Goal: Obtain resource: Download file/media

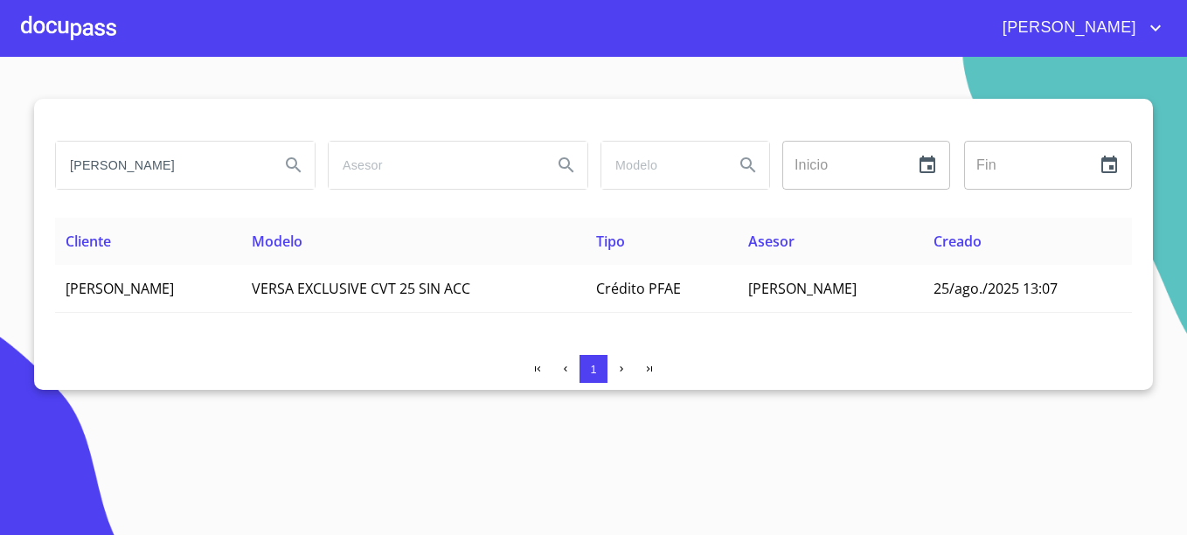
drag, startPoint x: 158, startPoint y: 170, endPoint x: 45, endPoint y: 151, distance: 114.3
click at [45, 151] on div "[PERSON_NAME] Inicio ​ Fin ​ Cliente Modelo Tipo Asesor Creado [PERSON_NAME] VE…" at bounding box center [593, 244] width 1119 height 291
type input "s"
type input "[PERSON_NAME]"
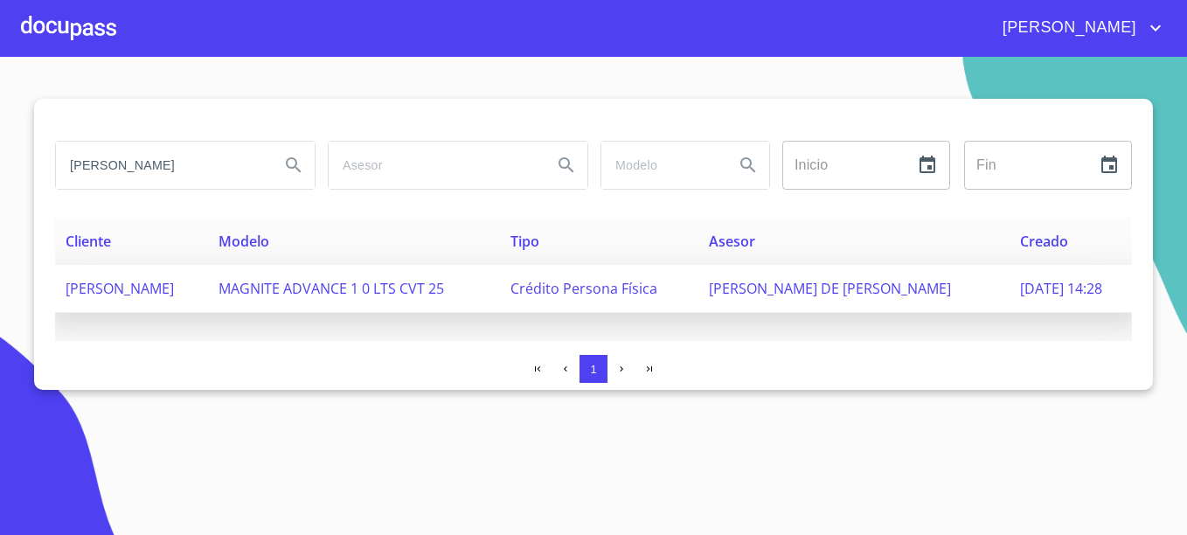
click at [800, 290] on span "[PERSON_NAME] DE [PERSON_NAME]" at bounding box center [830, 288] width 242 height 19
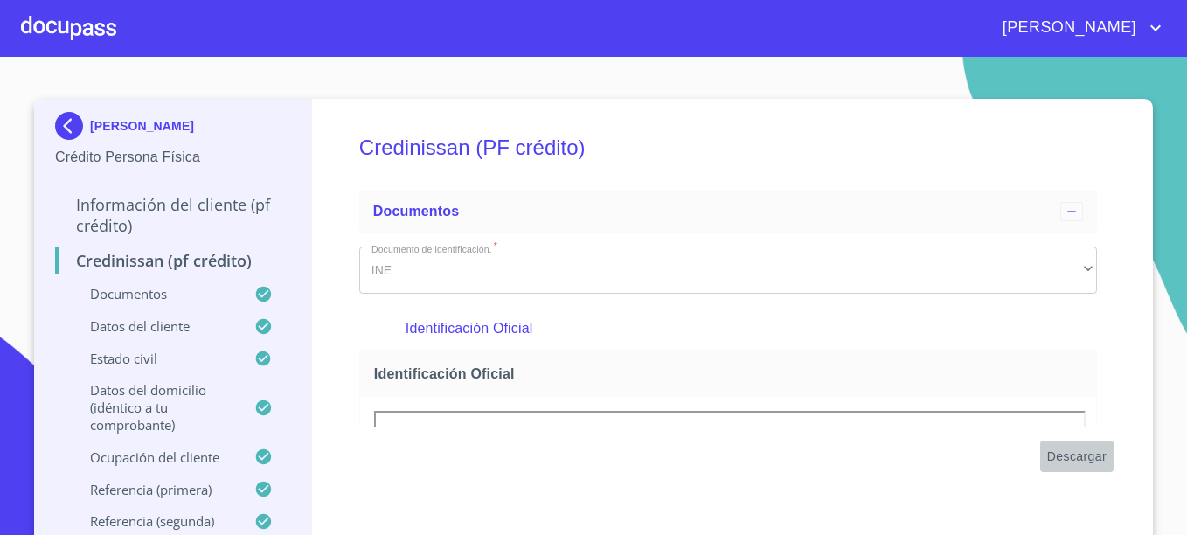
click at [1086, 456] on span "Descargar" at bounding box center [1076, 457] width 59 height 22
click at [95, 122] on p "SIXTO RICARDO PERALTA LOPEZ" at bounding box center [142, 126] width 104 height 14
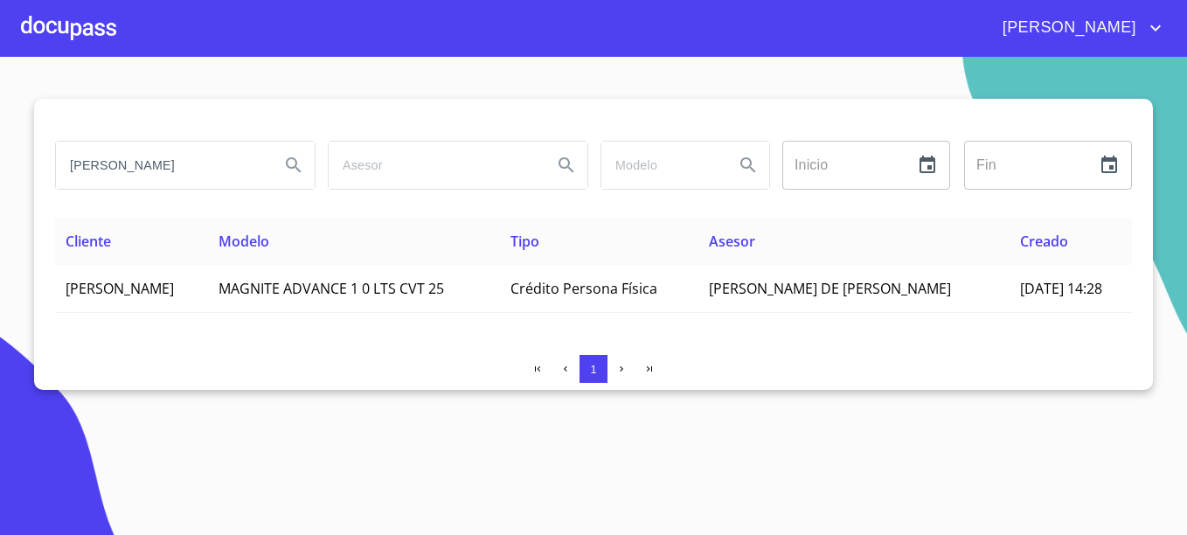
drag, startPoint x: 170, startPoint y: 166, endPoint x: 5, endPoint y: 157, distance: 165.5
click at [5, 157] on section "SIXTO RICARDO Inicio ​ Fin ​ Cliente Modelo Tipo Asesor Creado SIXTO RICARDO PE…" at bounding box center [593, 296] width 1187 height 478
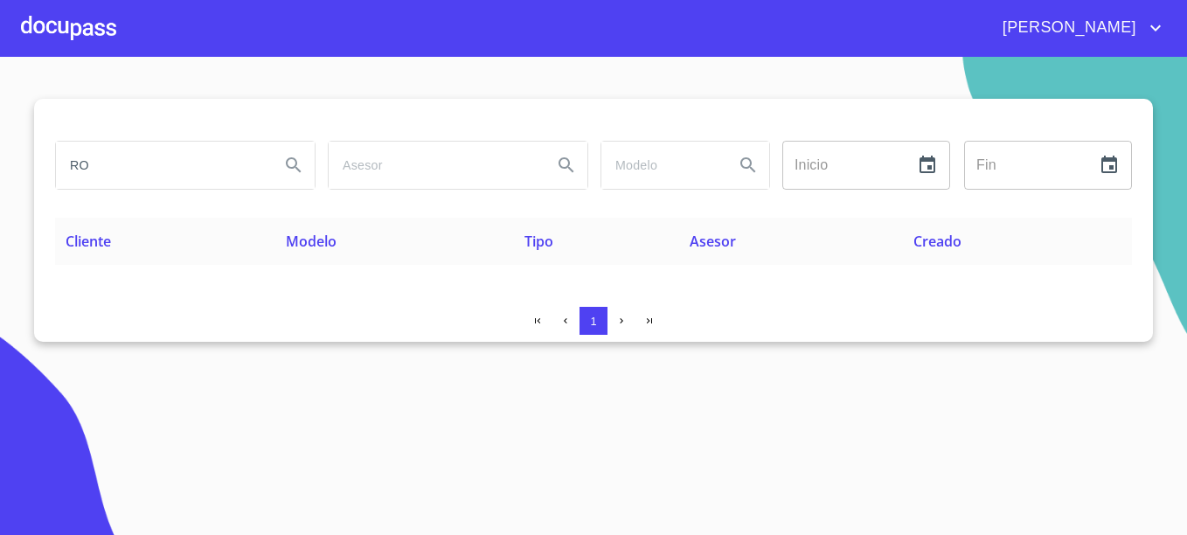
type input "R"
type input "GARCIA AYALA"
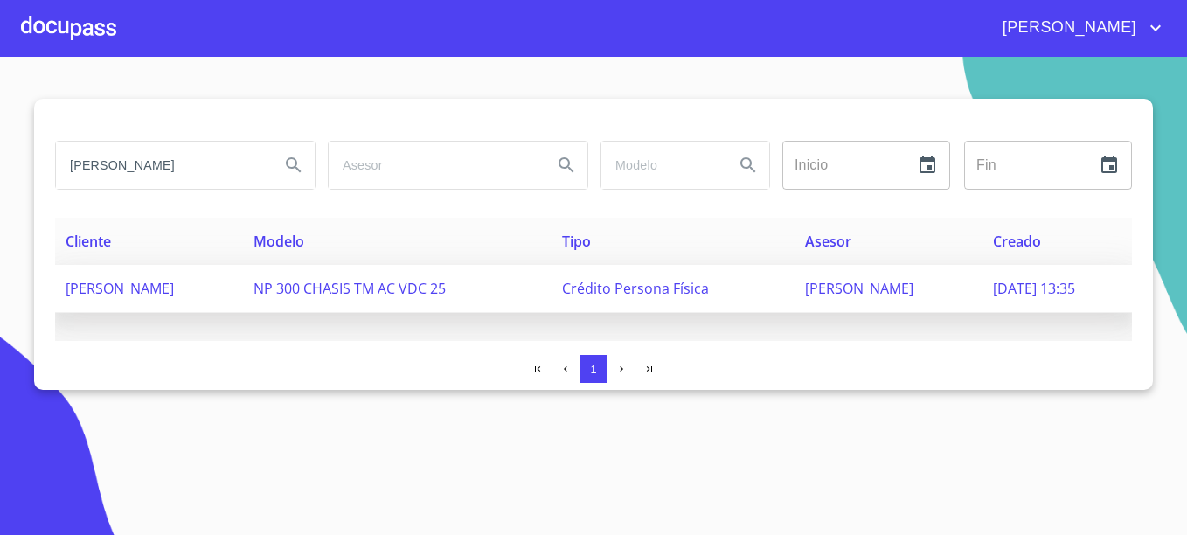
click at [878, 287] on span "ITZEL GUADALUPE SÁNCHEZ AYALA" at bounding box center [859, 288] width 108 height 19
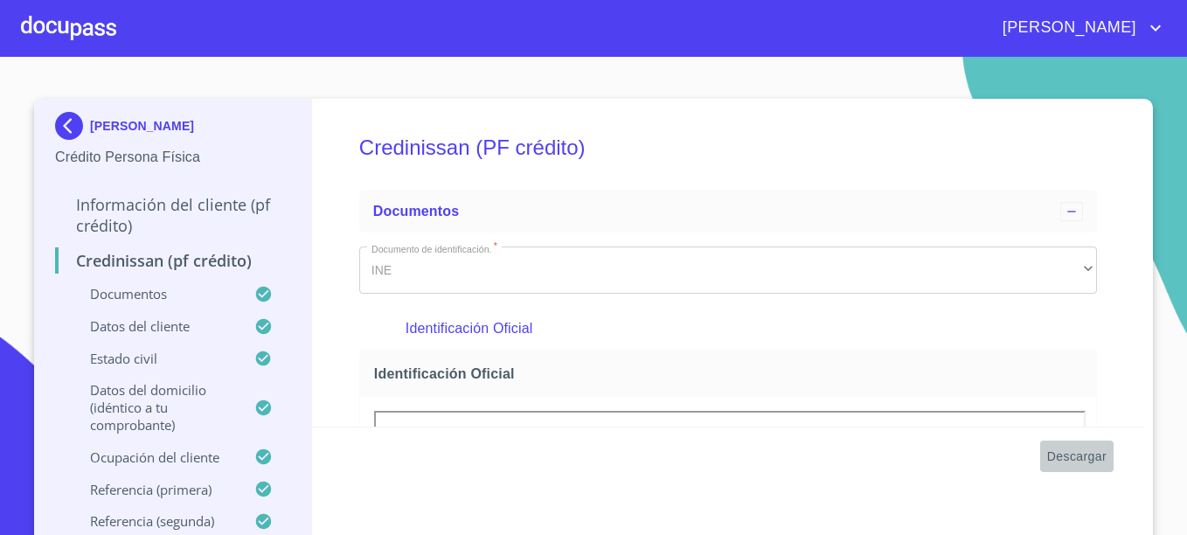
click at [1077, 458] on span "Descargar" at bounding box center [1076, 457] width 59 height 22
click at [92, 122] on p "RIDRIGO ARMANDO GARCIA AYALA" at bounding box center [142, 126] width 104 height 14
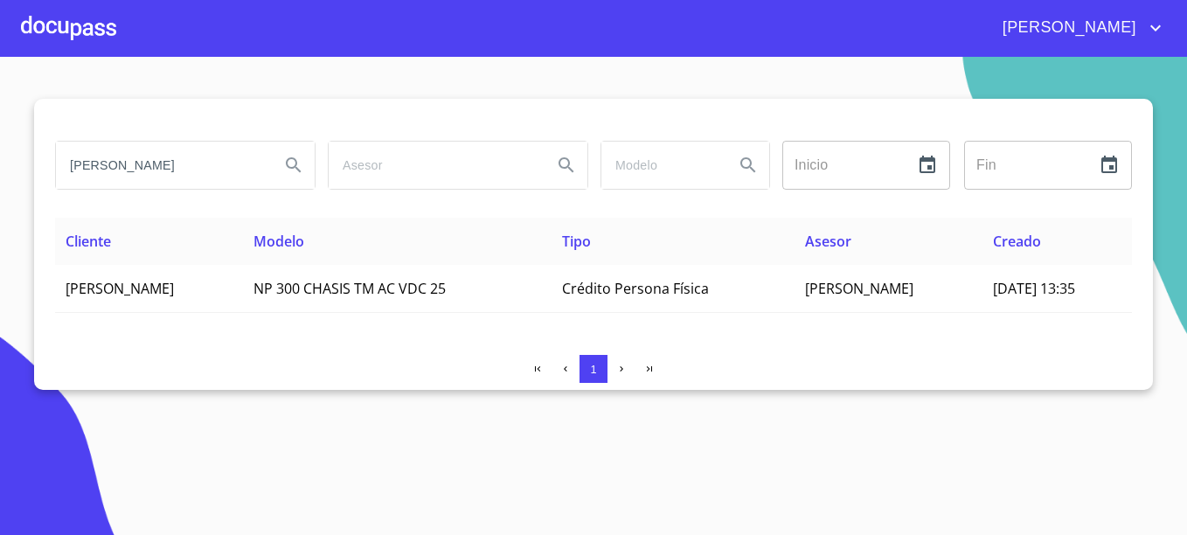
drag, startPoint x: 219, startPoint y: 172, endPoint x: 5, endPoint y: 141, distance: 216.5
click at [5, 141] on section "GARCIA AYALA Inicio ​ Fin ​ Cliente Modelo Tipo Asesor Creado RIDRIGO ARMANDO G…" at bounding box center [593, 296] width 1187 height 478
type input "EDUARDO CASTILLO"
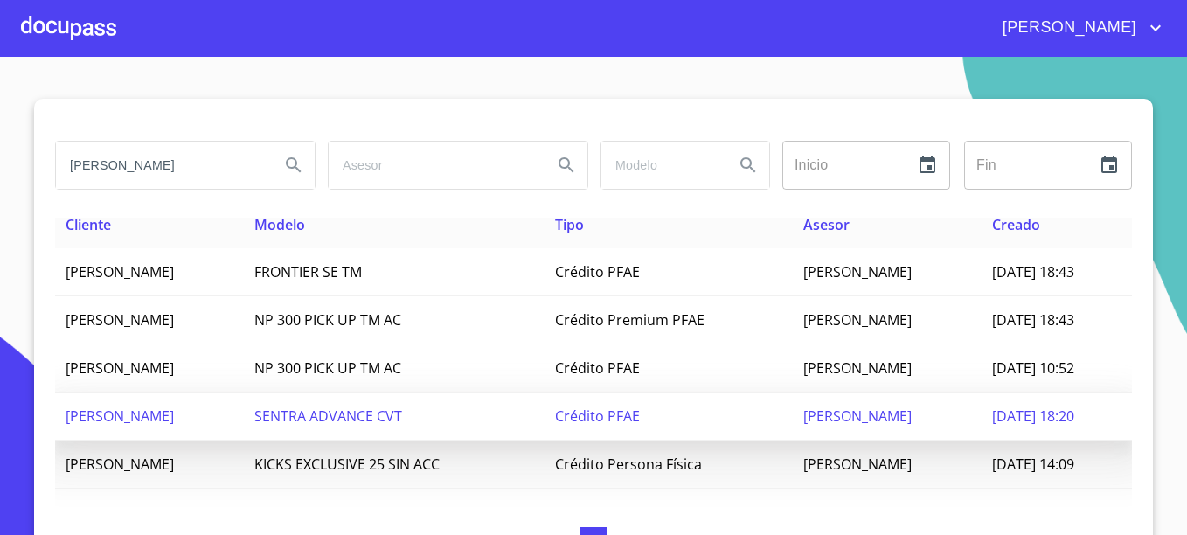
scroll to position [20, 0]
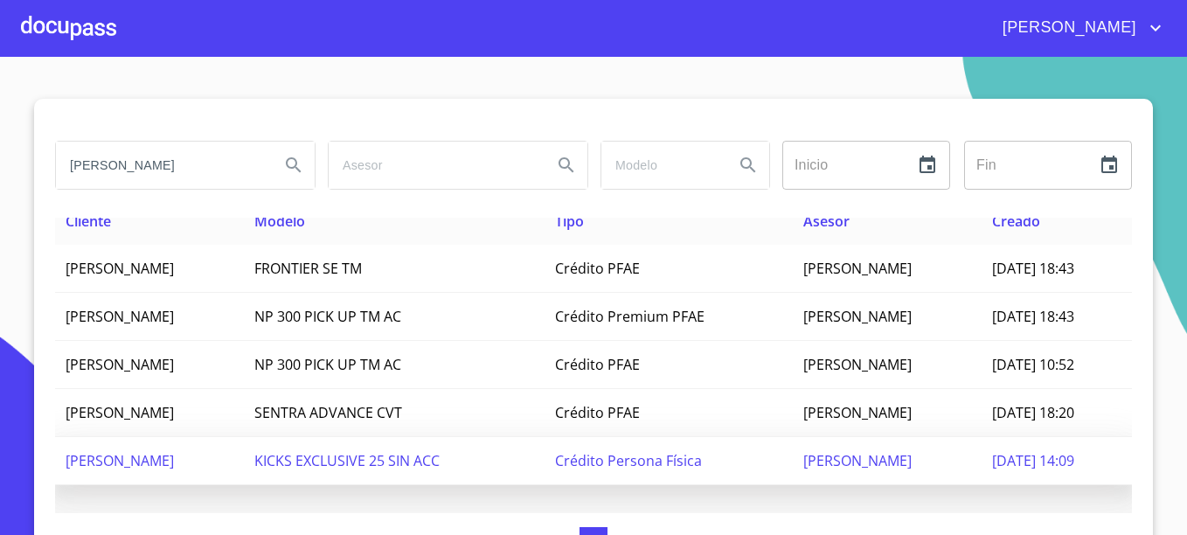
click at [885, 468] on span "Gabriel Zamora" at bounding box center [858, 460] width 108 height 19
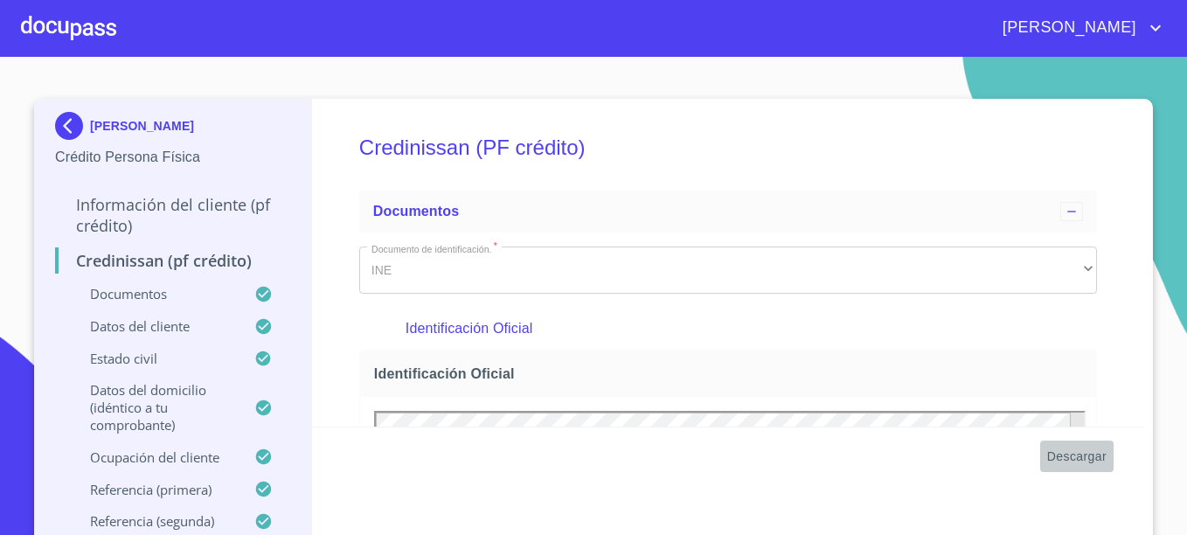
click at [1073, 449] on span "Descargar" at bounding box center [1076, 457] width 59 height 22
click at [103, 123] on p "EDUARDO CASTILLO MARTINEZ" at bounding box center [142, 126] width 104 height 14
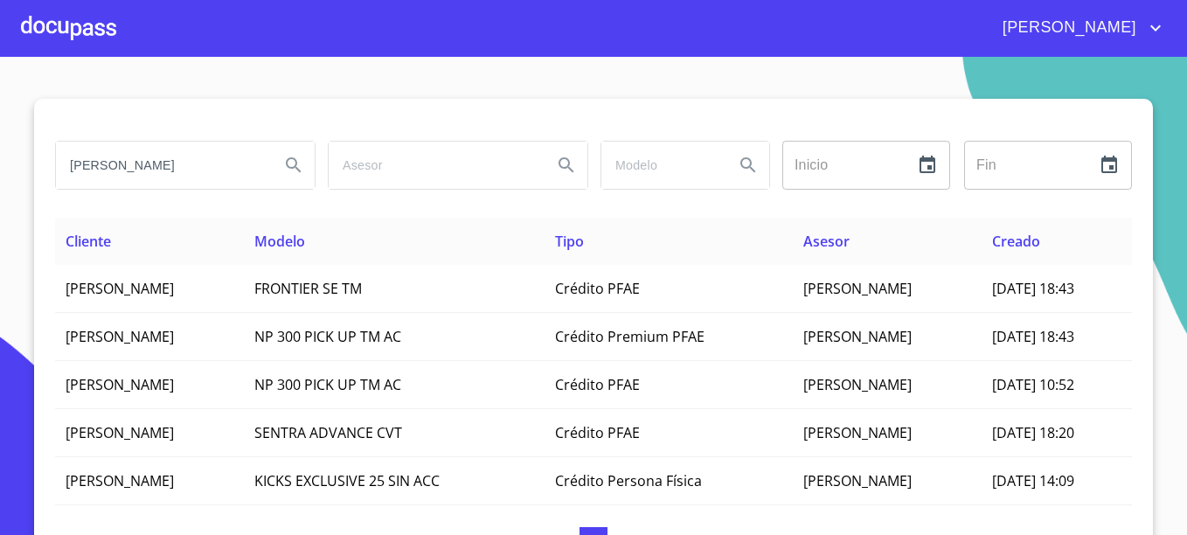
drag, startPoint x: 173, startPoint y: 168, endPoint x: 51, endPoint y: 162, distance: 122.6
click at [40, 157] on div "EDUARDO CASTILLO Inicio ​ Fin ​ Cliente Modelo Tipo Asesor Creado LUIS EDUARDO …" at bounding box center [593, 330] width 1119 height 463
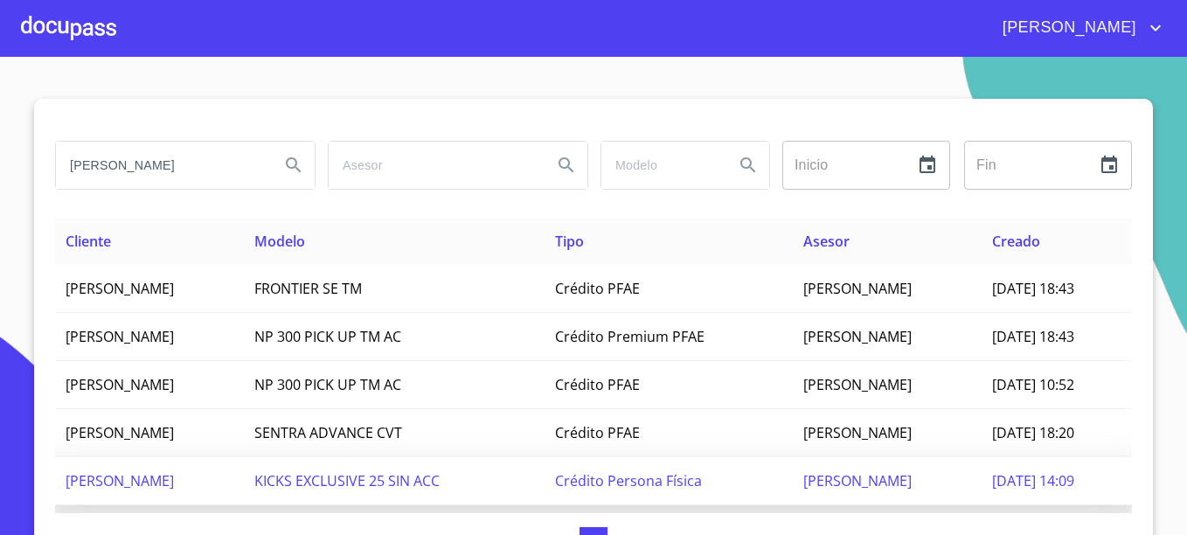
type input "O"
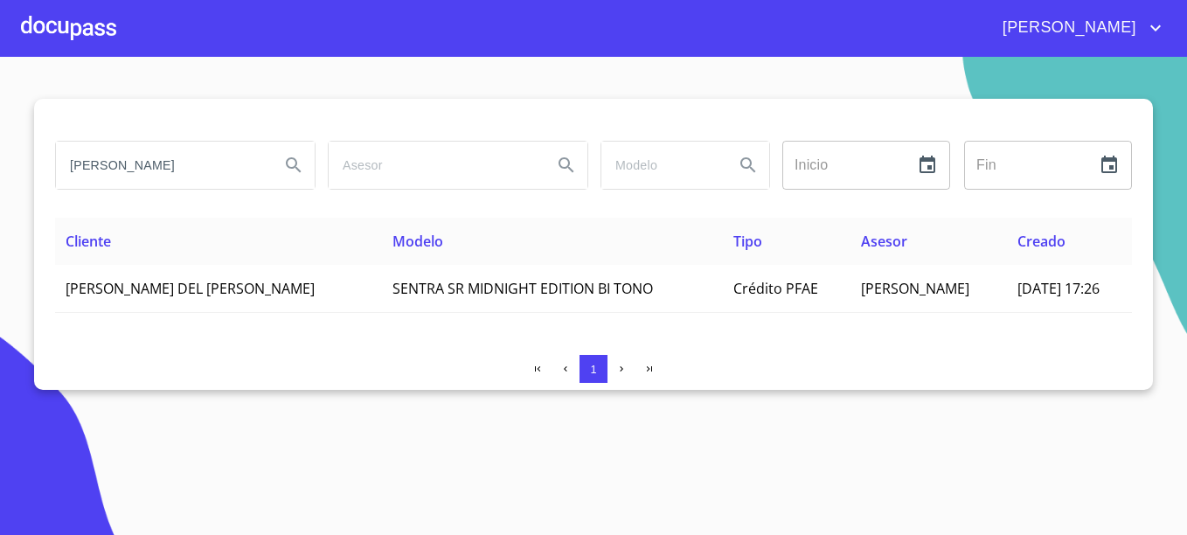
drag, startPoint x: 111, startPoint y: 161, endPoint x: -3, endPoint y: 152, distance: 114.9
click at [0, 152] on html "EDUARDO NOEMI ISADORA Inicio ​ Fin ​ Cliente Modelo Tipo Asesor Creado NOEMI IS…" at bounding box center [593, 267] width 1187 height 535
type input "LUIS IGNACIO GONZALEZ"
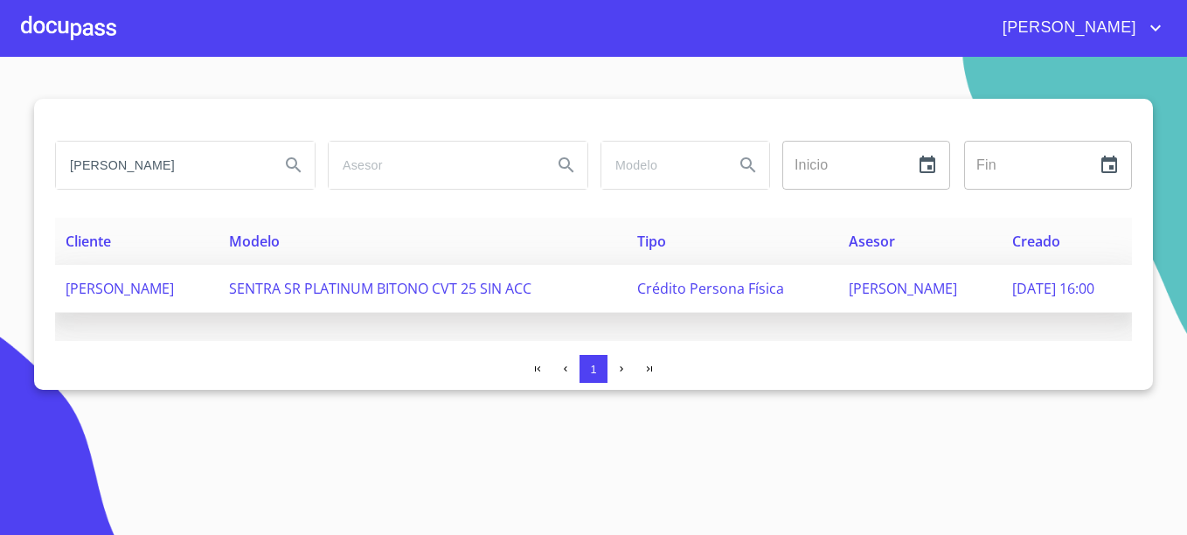
click at [174, 285] on span "LUIS IGNACIO GONZALEZ PLASCENCIA" at bounding box center [120, 288] width 108 height 19
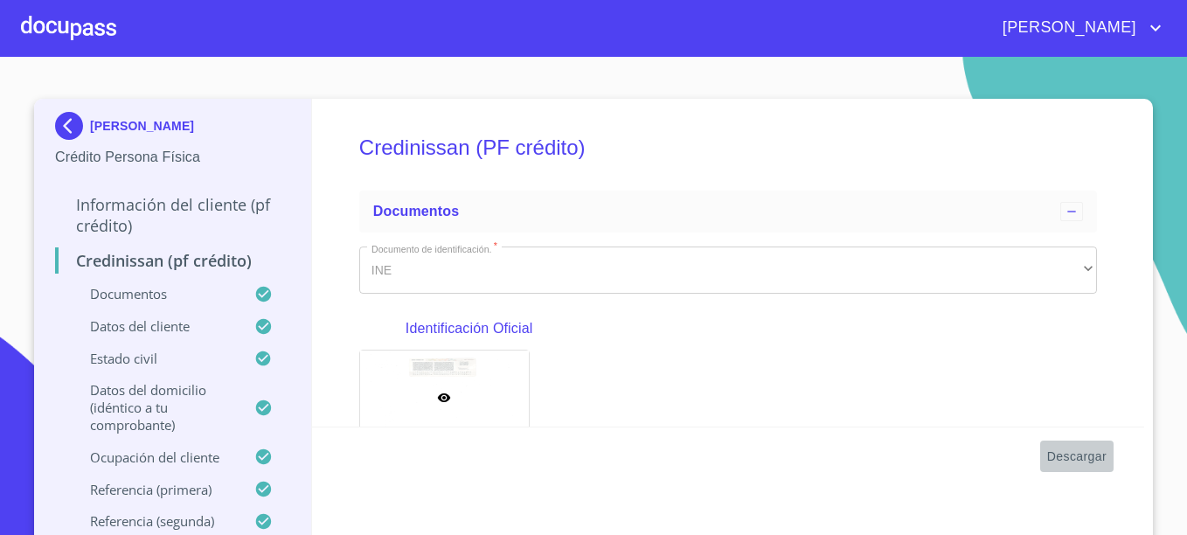
click at [1081, 453] on span "Descargar" at bounding box center [1076, 457] width 59 height 22
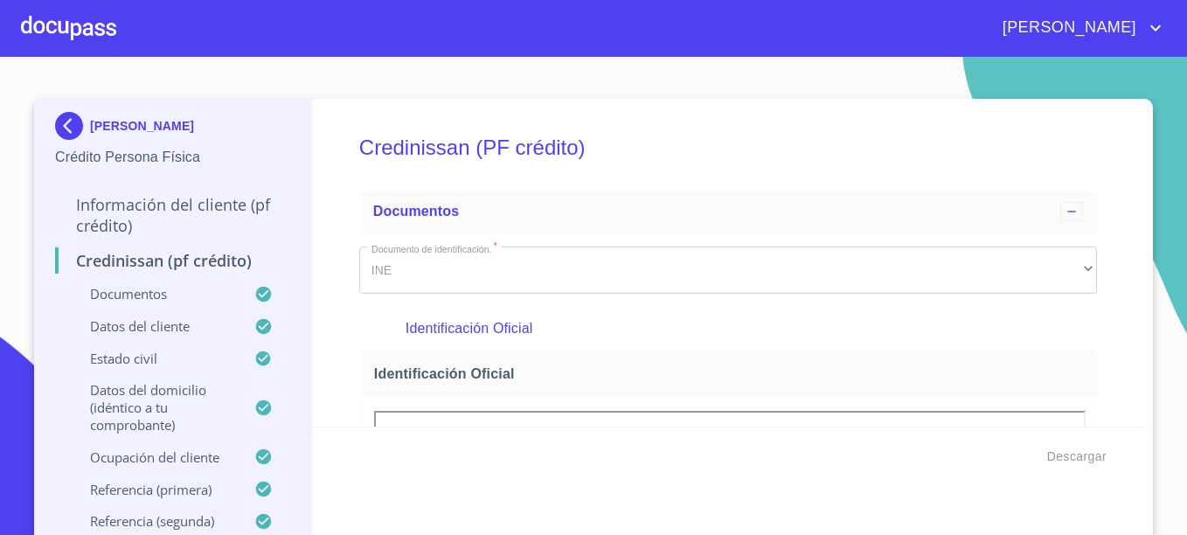
click at [137, 119] on p "LUIS IGNACIO GONZALEZ PLASCENCIA" at bounding box center [142, 126] width 104 height 14
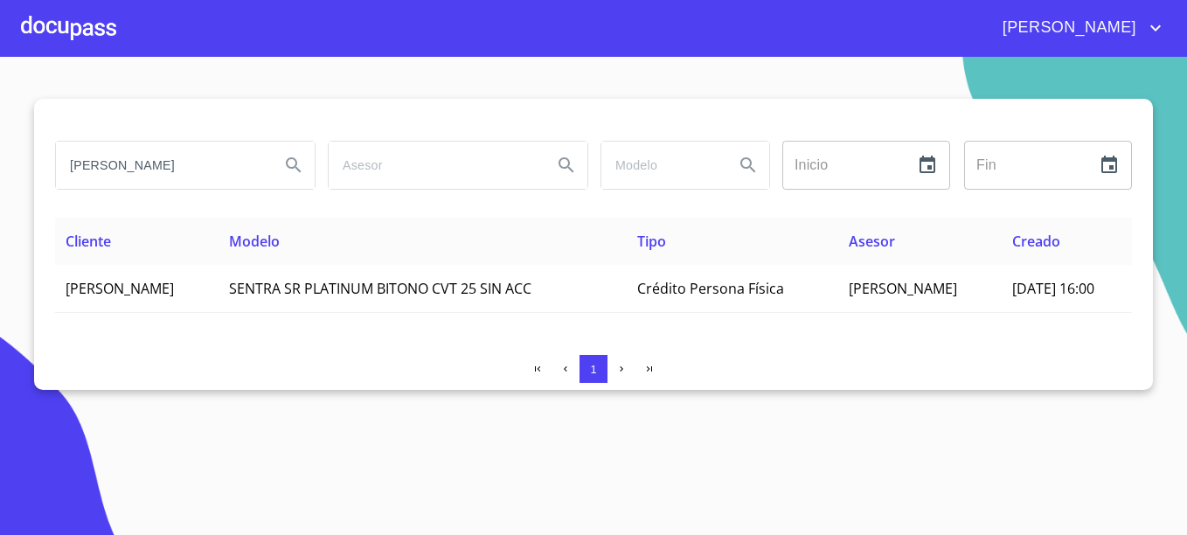
drag, startPoint x: 206, startPoint y: 164, endPoint x: -3, endPoint y: 162, distance: 209.9
click at [0, 162] on html "EDUARDO LUIS IGNACIO GONZALEZ Inicio ​ Fin ​ Cliente Modelo Tipo Asesor Creado …" at bounding box center [593, 267] width 1187 height 535
type input "ROSA ESTELA RAMIREZ"
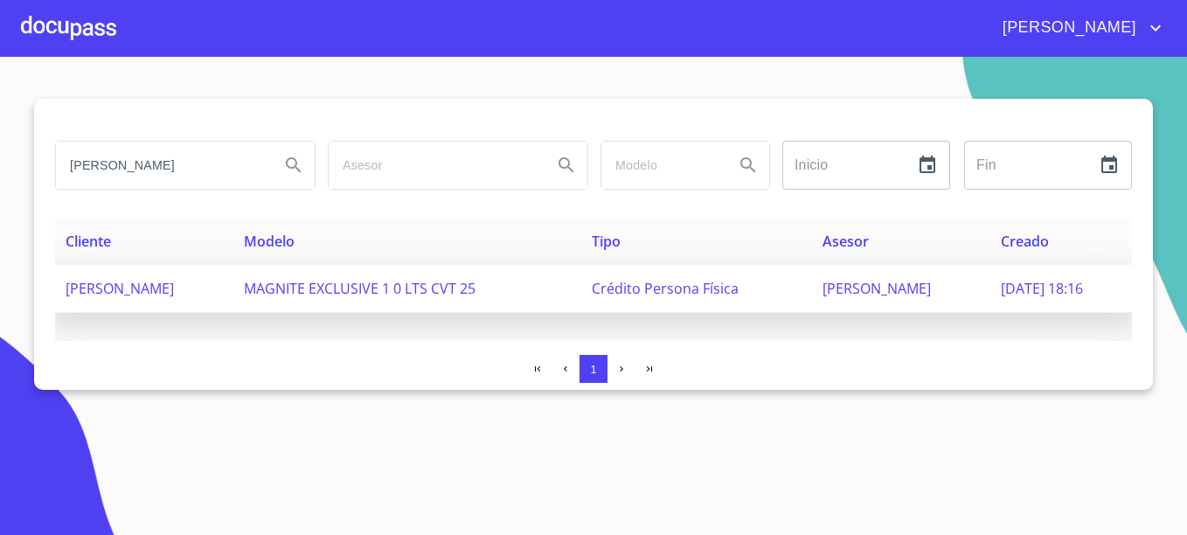
click at [379, 287] on span "MAGNITE EXCLUSIVE 1 0 LTS CVT 25" at bounding box center [360, 288] width 232 height 19
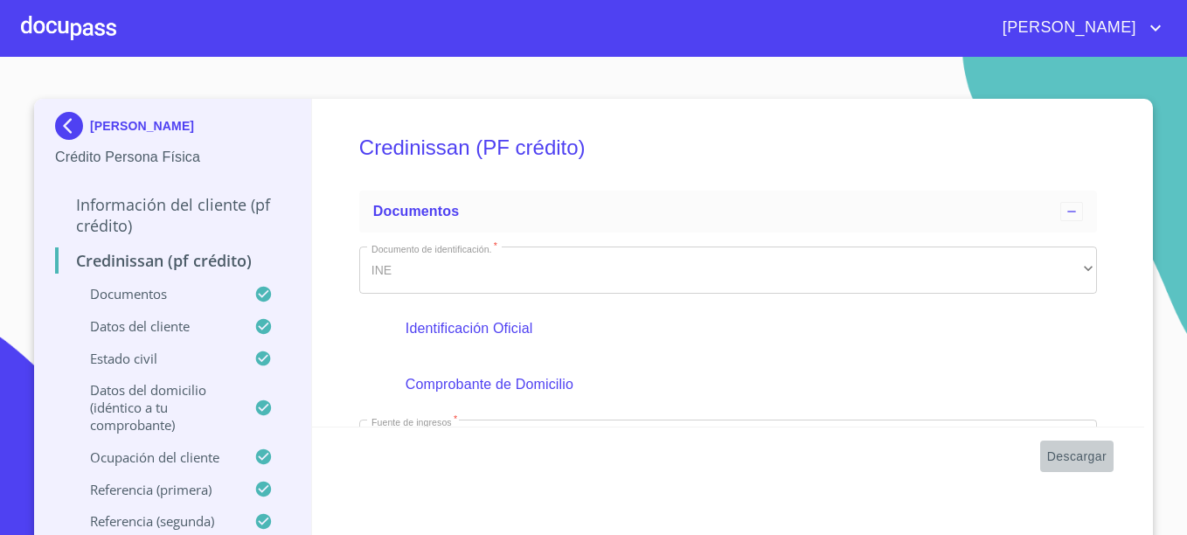
click at [1078, 450] on span "Descargar" at bounding box center [1076, 457] width 59 height 22
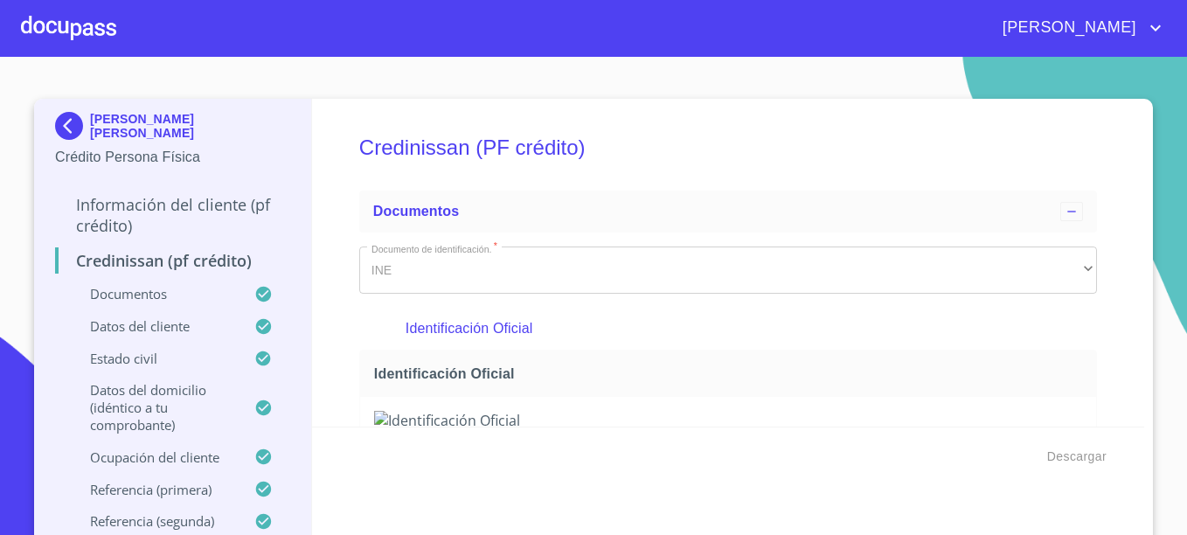
click at [235, 33] on div "[PERSON_NAME]" at bounding box center [641, 28] width 1050 height 28
click at [112, 125] on p "ROSA ESTELA RAMIREZ ESPARZA" at bounding box center [190, 126] width 200 height 28
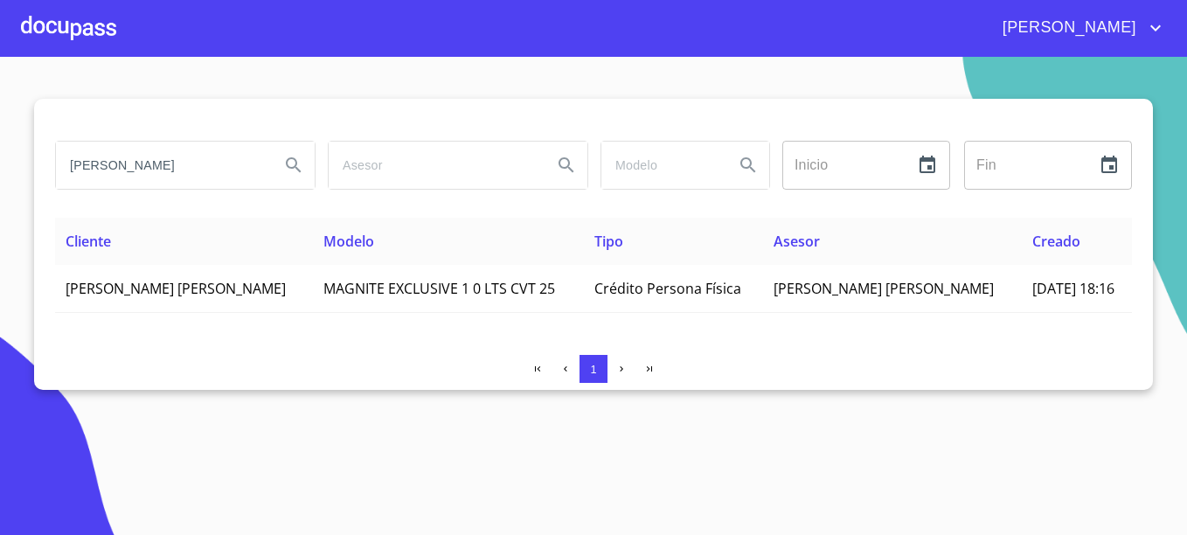
drag, startPoint x: 219, startPoint y: 164, endPoint x: -3, endPoint y: 140, distance: 223.3
click at [0, 140] on html "EDUARDO ROSA ESTELA RAMIREZ Inicio ​ Fin ​ Cliente Modelo Tipo Asesor Creado RO…" at bounding box center [593, 267] width 1187 height 535
type input "ALAN OMAR"
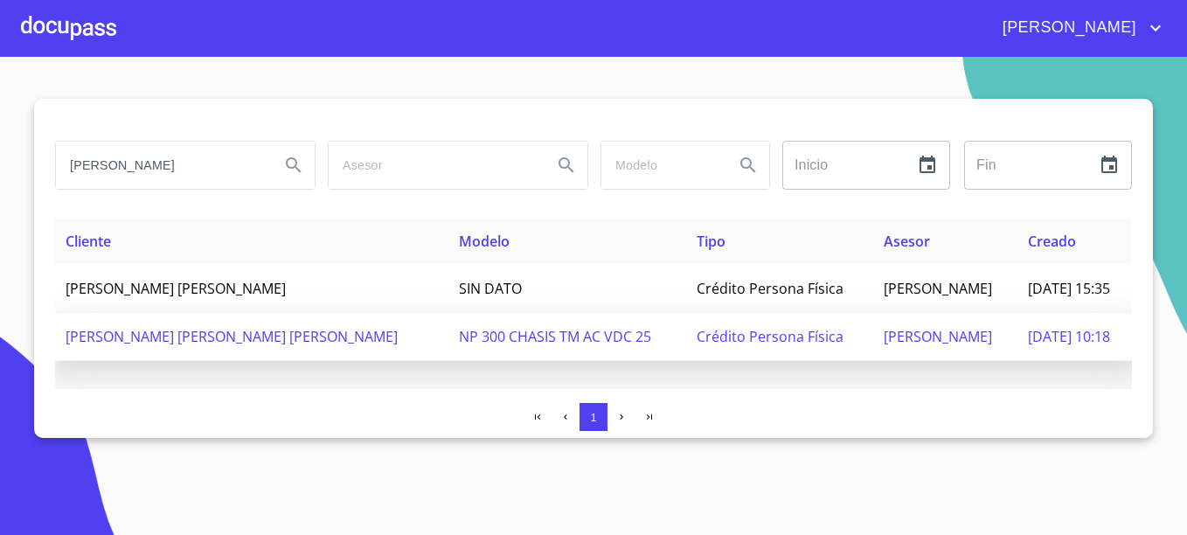
click at [884, 336] on span "Néstor Casillas" at bounding box center [938, 336] width 108 height 19
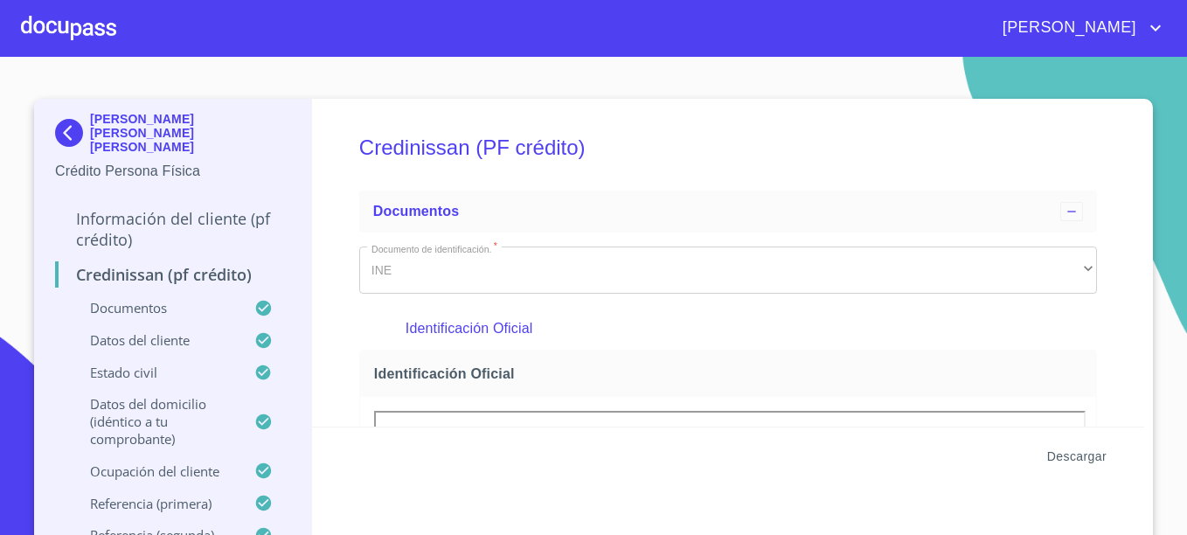
click at [1061, 449] on span "Descargar" at bounding box center [1076, 457] width 59 height 22
click at [182, 12] on div "[PERSON_NAME]" at bounding box center [593, 28] width 1187 height 56
click at [162, 124] on p "ALAN OMAR GONZALEZ GARCIA" at bounding box center [190, 133] width 200 height 42
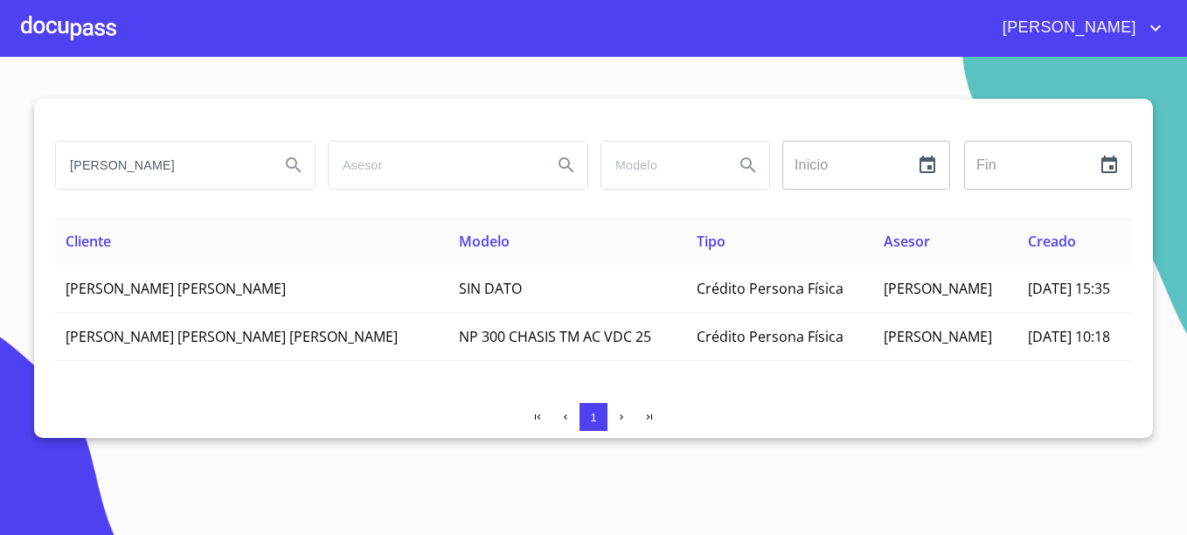
drag, startPoint x: 161, startPoint y: 164, endPoint x: -3, endPoint y: 160, distance: 163.5
click at [0, 160] on html "EDUARDO ALAN OMAR Inicio ​ Fin ​ Cliente Modelo Tipo Asesor Creado ALAN OMAR GA…" at bounding box center [593, 267] width 1187 height 535
type input "DULCE FERNANDA"
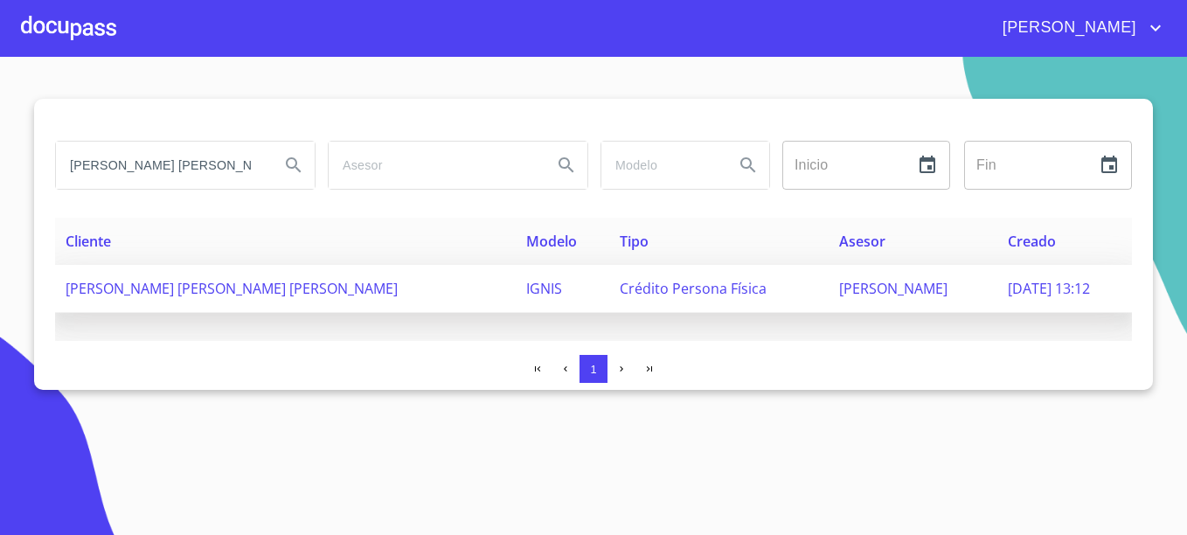
click at [839, 296] on span "MITZI CARRILLO" at bounding box center [893, 288] width 108 height 19
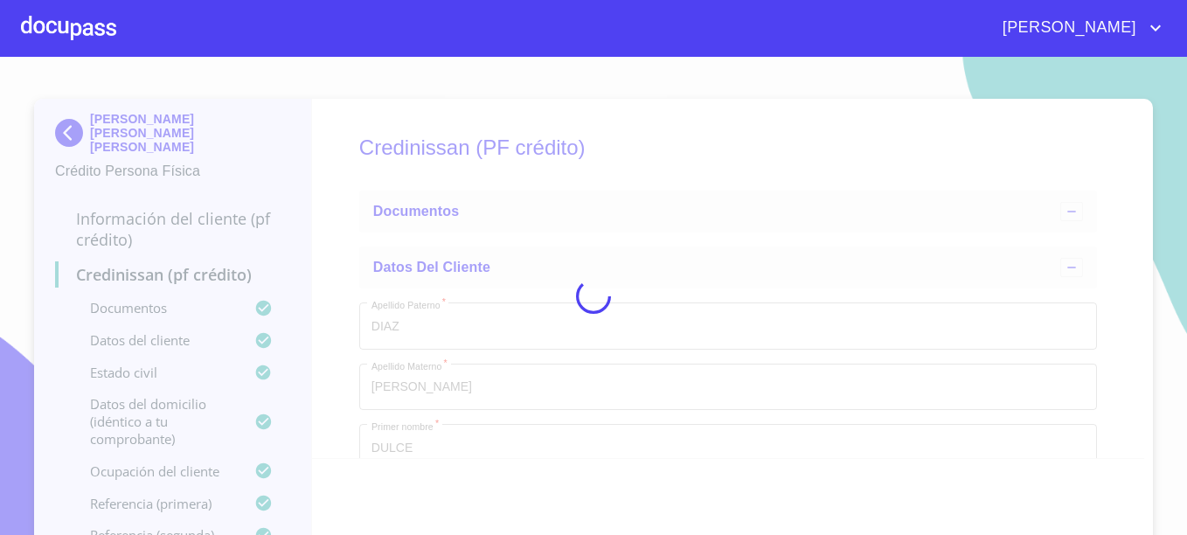
type input "21 de may. de 2003"
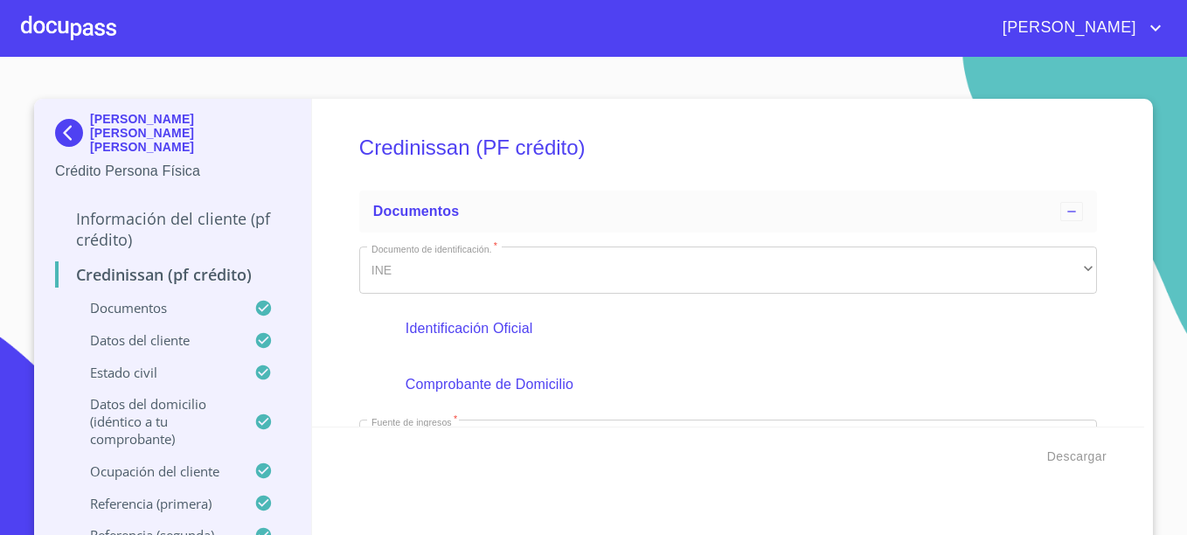
scroll to position [18, 0]
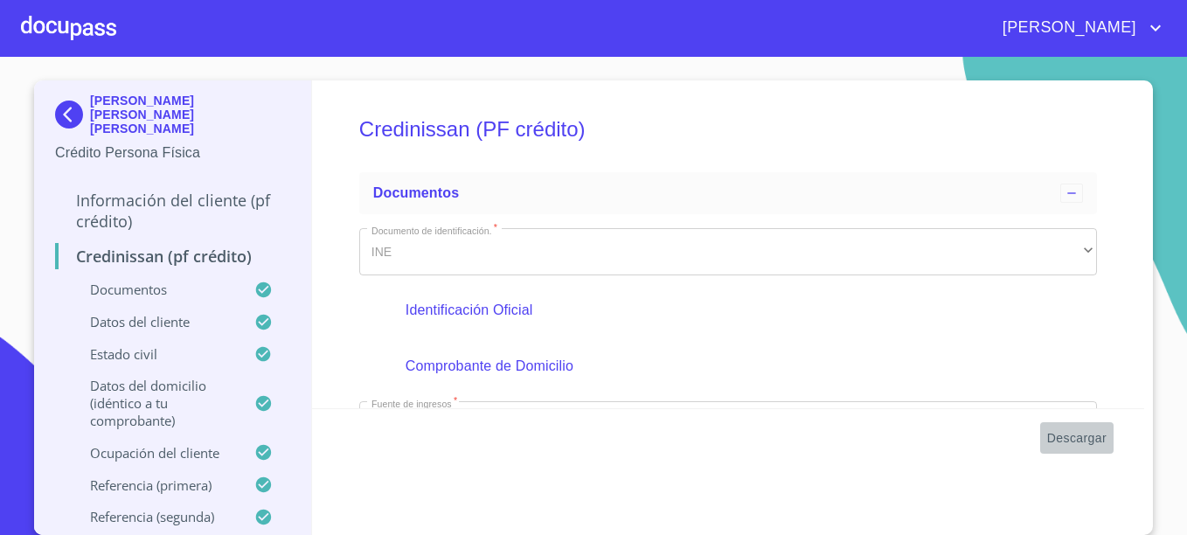
click at [1105, 427] on button "Descargar" at bounding box center [1076, 438] width 73 height 32
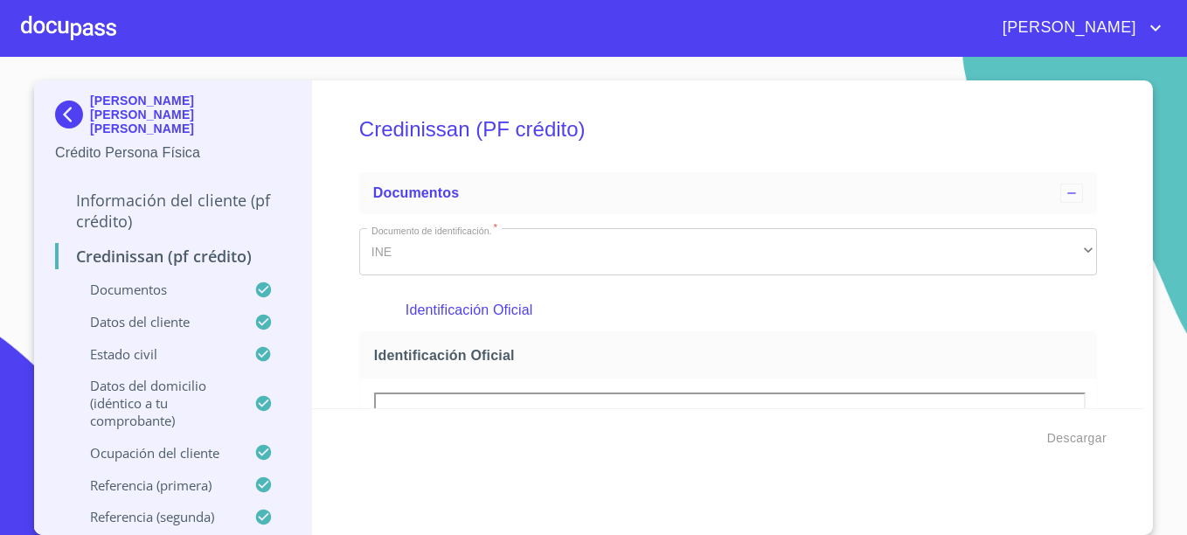
click at [141, 99] on div "DULCE FERNANDA DIAZ GARCIA" at bounding box center [172, 118] width 235 height 49
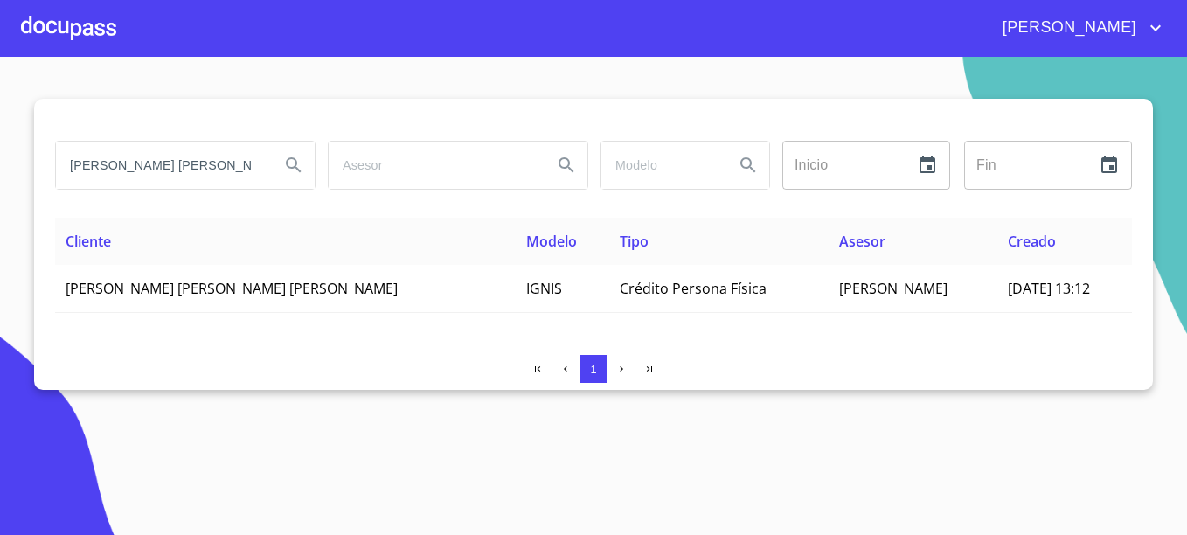
drag, startPoint x: 198, startPoint y: 172, endPoint x: -3, endPoint y: 177, distance: 202.0
click at [0, 177] on html "EDUARDO DULCE FERNANDA Inicio ​ Fin ​ Cliente Modelo Tipo Asesor Creado DULCE F…" at bounding box center [593, 267] width 1187 height 535
type input "[PERSON_NAME]"
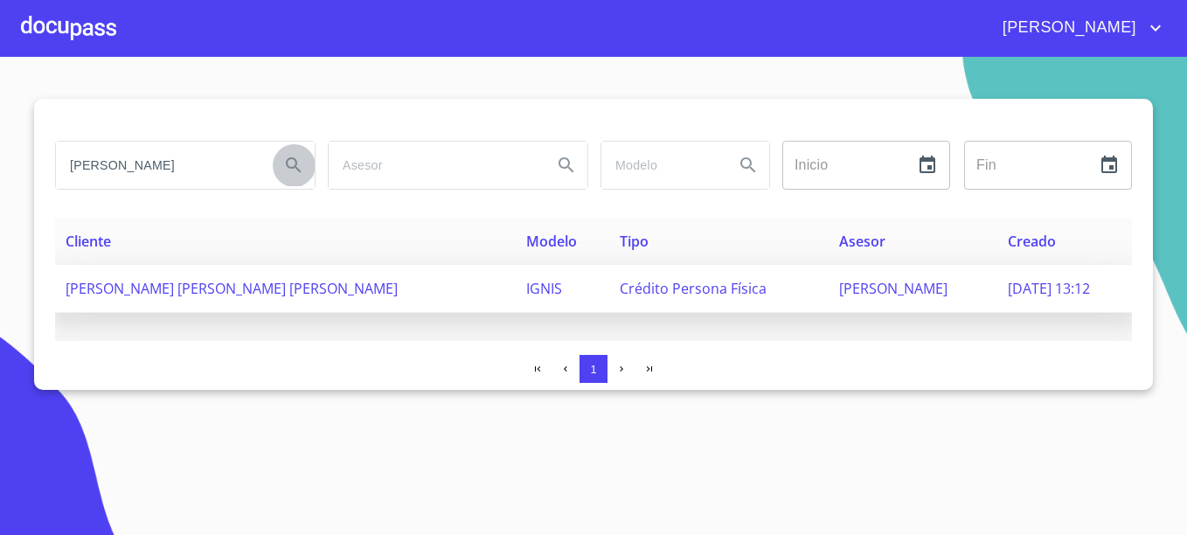
click at [273, 144] on button "Search" at bounding box center [294, 165] width 42 height 42
type button "[PERSON_NAME]"
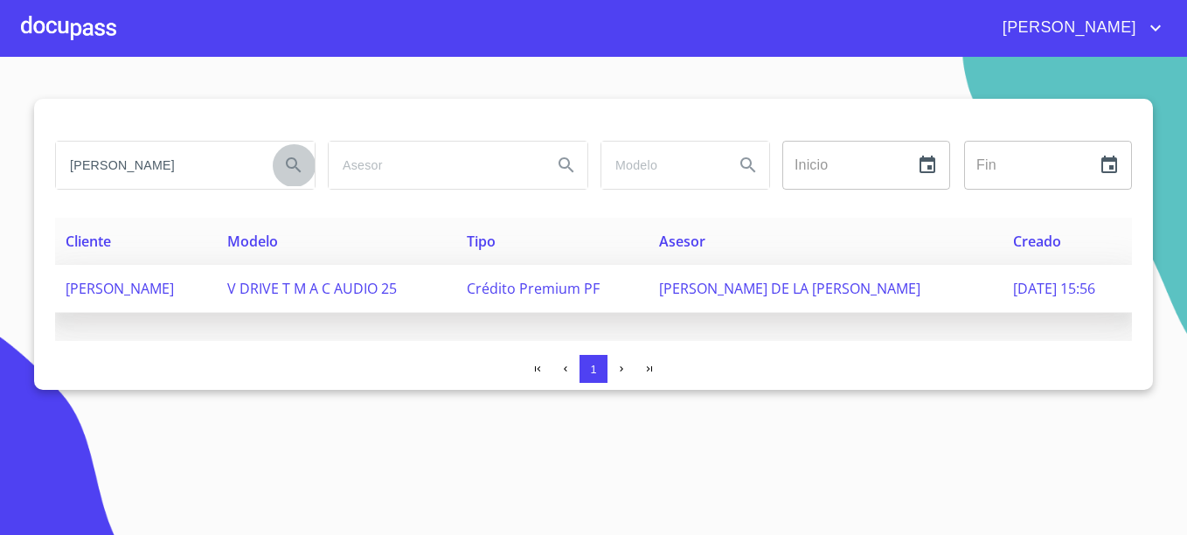
click at [757, 298] on td "[PERSON_NAME]" at bounding box center [826, 289] width 354 height 48
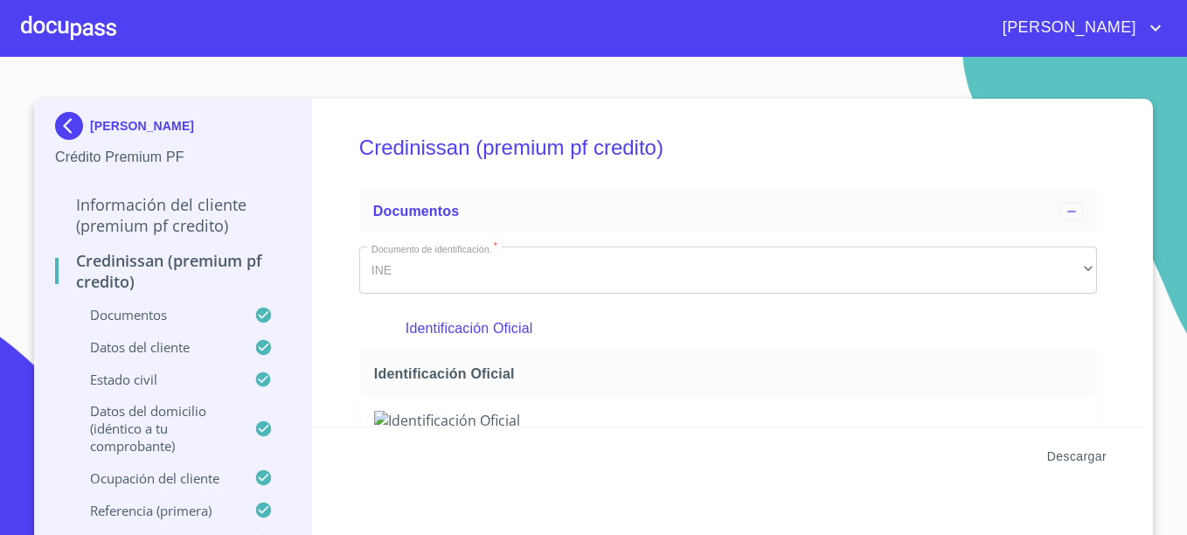
click at [1054, 455] on span "Descargar" at bounding box center [1076, 457] width 59 height 22
click at [147, 126] on p "[PERSON_NAME]" at bounding box center [142, 126] width 104 height 14
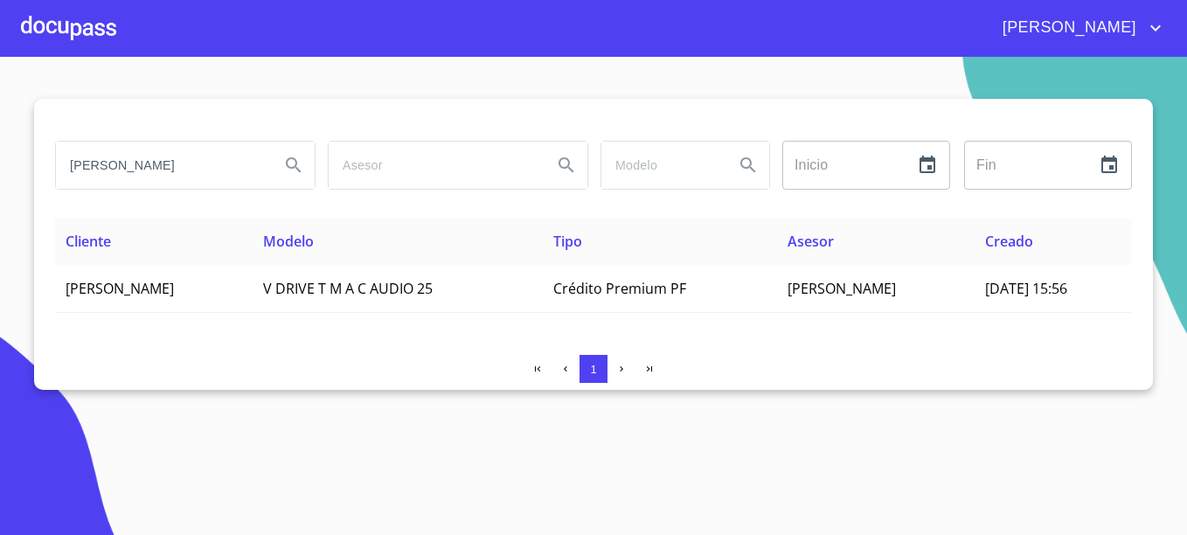
drag, startPoint x: 199, startPoint y: 164, endPoint x: 20, endPoint y: 155, distance: 179.5
click at [20, 155] on section "[PERSON_NAME] Inicio ​ Fin ​ Cliente Modelo Tipo Asesor Creado [PERSON_NAME] V …" at bounding box center [593, 296] width 1187 height 478
type input "[PERSON_NAME]"
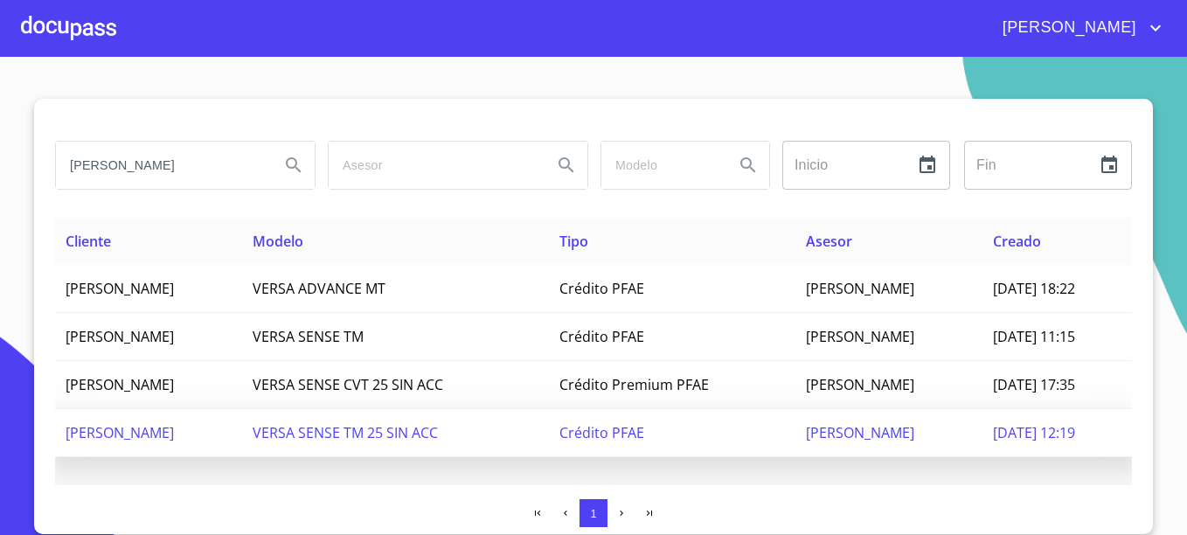
click at [806, 436] on span "[PERSON_NAME]" at bounding box center [860, 432] width 108 height 19
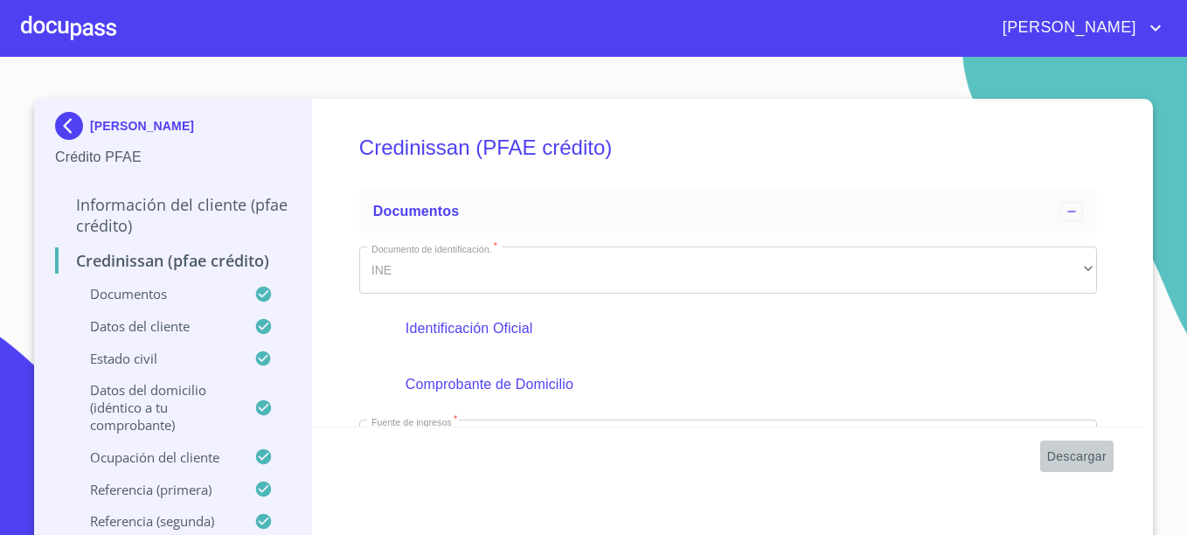
click at [1071, 456] on span "Descargar" at bounding box center [1076, 457] width 59 height 22
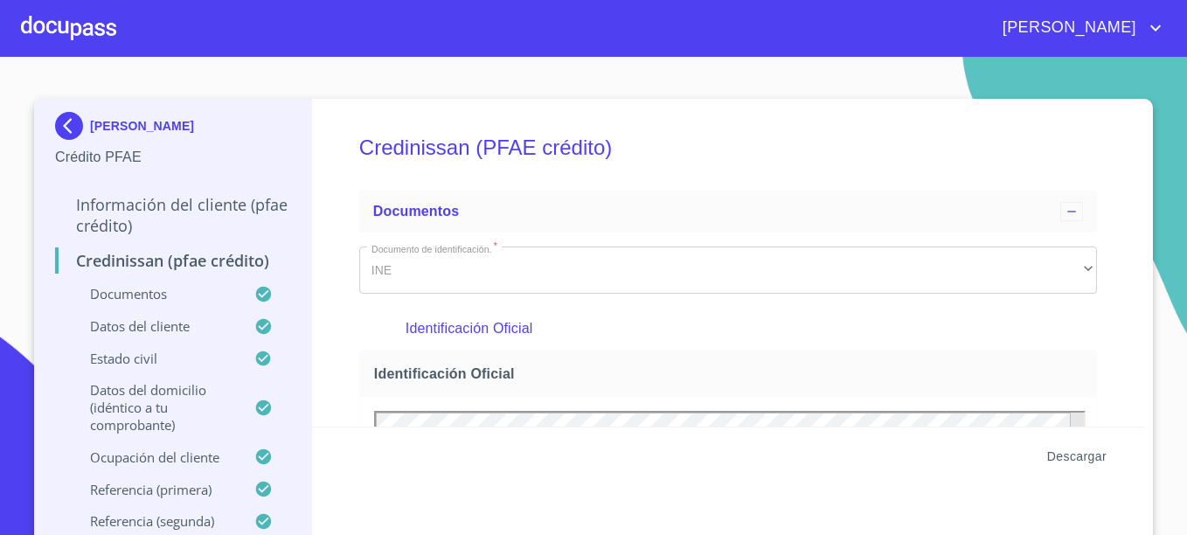
click at [1084, 453] on span "Descargar" at bounding box center [1076, 457] width 59 height 22
click at [144, 127] on p "[PERSON_NAME]" at bounding box center [142, 126] width 104 height 14
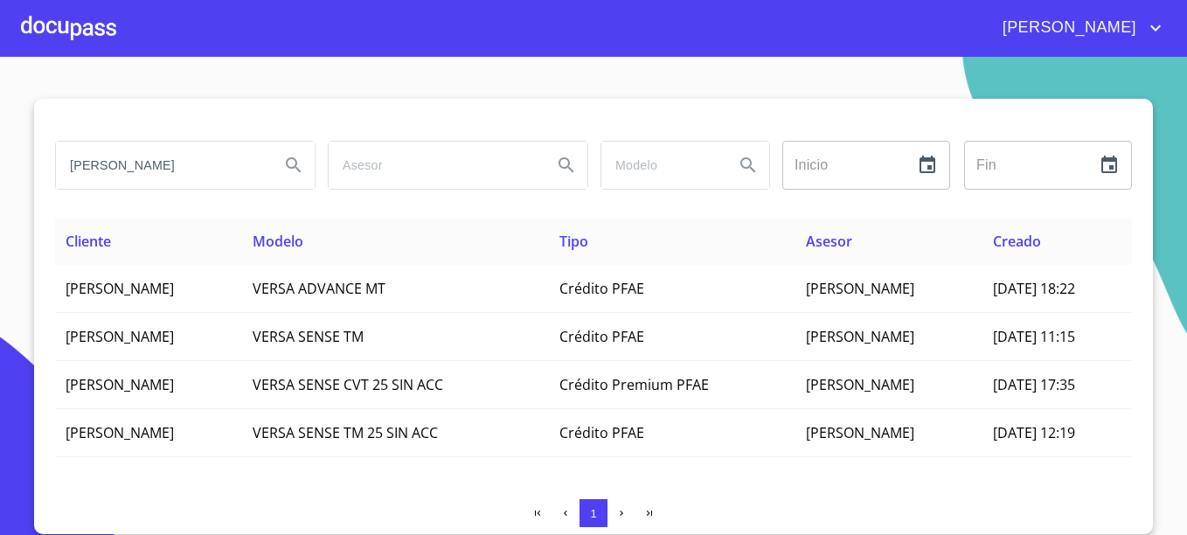
drag, startPoint x: 220, startPoint y: 168, endPoint x: -3, endPoint y: 159, distance: 224.0
click at [0, 159] on html "[PERSON_NAME] Inicio ​ Fin ​ Cliente Modelo Tipo Asesor Creado [PERSON_NAME] VE…" at bounding box center [593, 267] width 1187 height 535
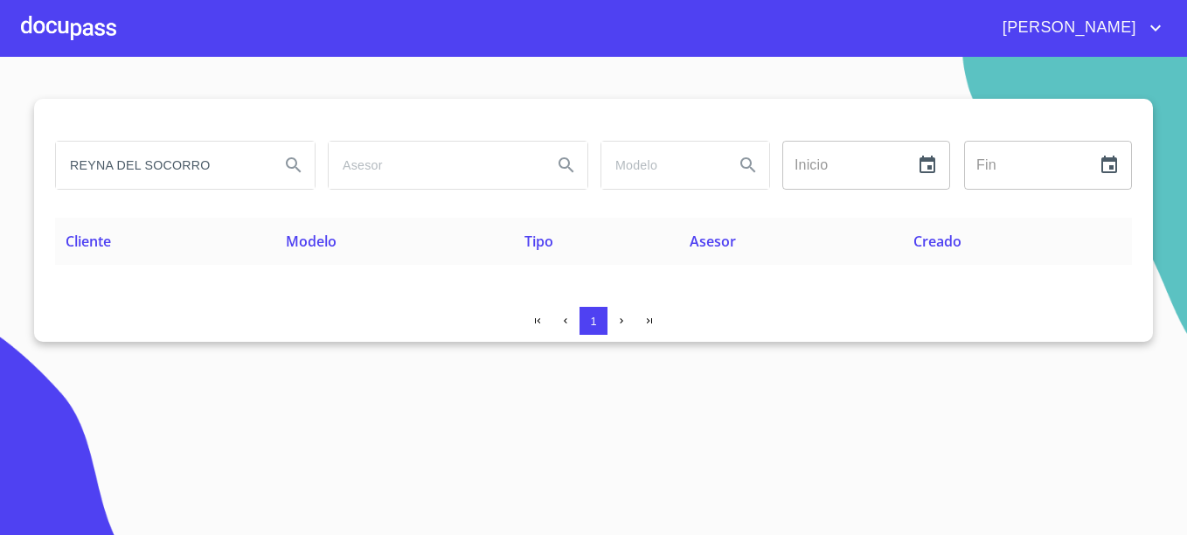
drag, startPoint x: 223, startPoint y: 168, endPoint x: 14, endPoint y: 164, distance: 209.0
click at [14, 164] on section "REYNA DEL SOCORRO Inicio ​ Fin ​ Cliente Modelo Tipo Asesor Creado 1" at bounding box center [593, 296] width 1187 height 478
drag, startPoint x: 161, startPoint y: 170, endPoint x: 4, endPoint y: 171, distance: 156.5
click at [4, 171] on section "[PERSON_NAME] Inicio ​ Fin ​ Cliente Modelo Tipo Asesor Creado 1" at bounding box center [593, 296] width 1187 height 478
type input "R"
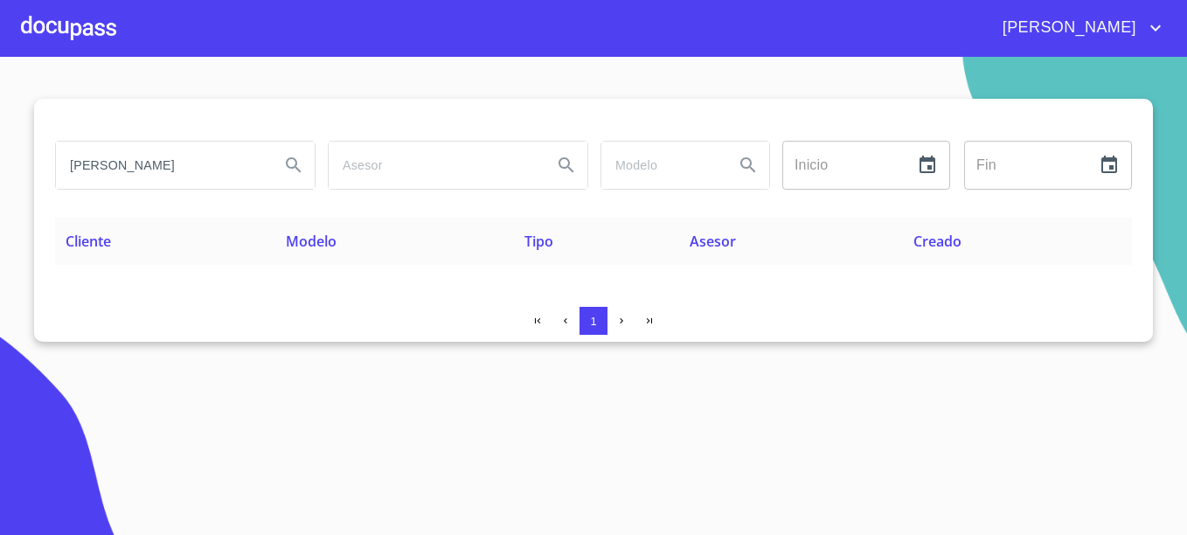
type input "[PERSON_NAME]"
drag, startPoint x: 195, startPoint y: 167, endPoint x: 32, endPoint y: 164, distance: 162.6
click at [32, 164] on section "[PERSON_NAME] Inicio ​ Fin ​ Cliente Modelo Tipo Asesor Creado 1" at bounding box center [593, 296] width 1187 height 478
click at [436, 156] on input "search" at bounding box center [434, 165] width 210 height 47
type input "[PERSON_NAME]"
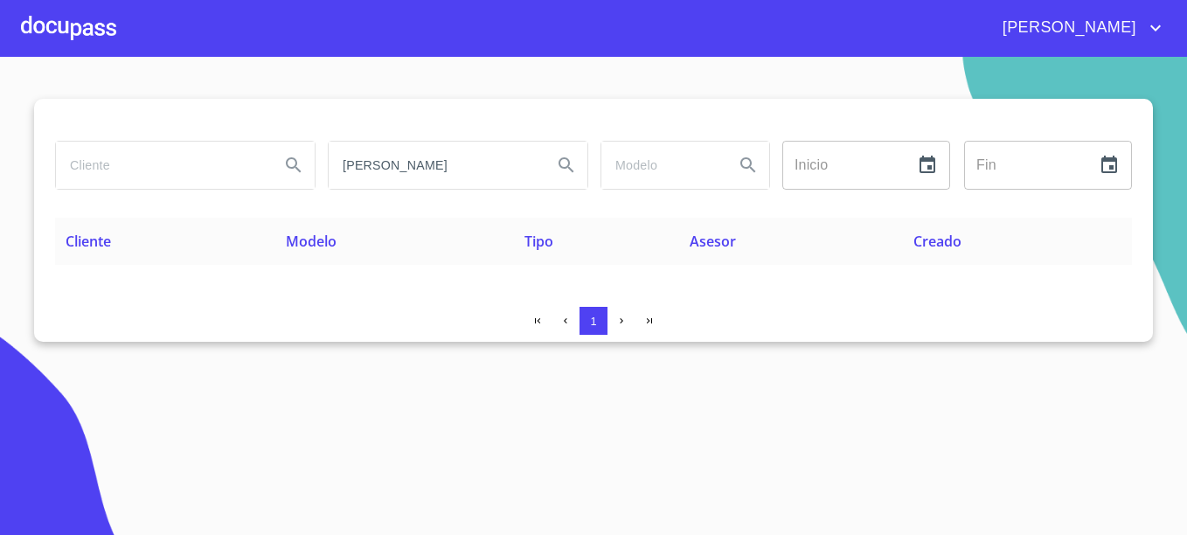
drag, startPoint x: 440, startPoint y: 163, endPoint x: 294, endPoint y: 164, distance: 146.0
click at [294, 164] on div "[PERSON_NAME] Inicio ​ Fin ​" at bounding box center [593, 165] width 1091 height 63
